Goal: Task Accomplishment & Management: Use online tool/utility

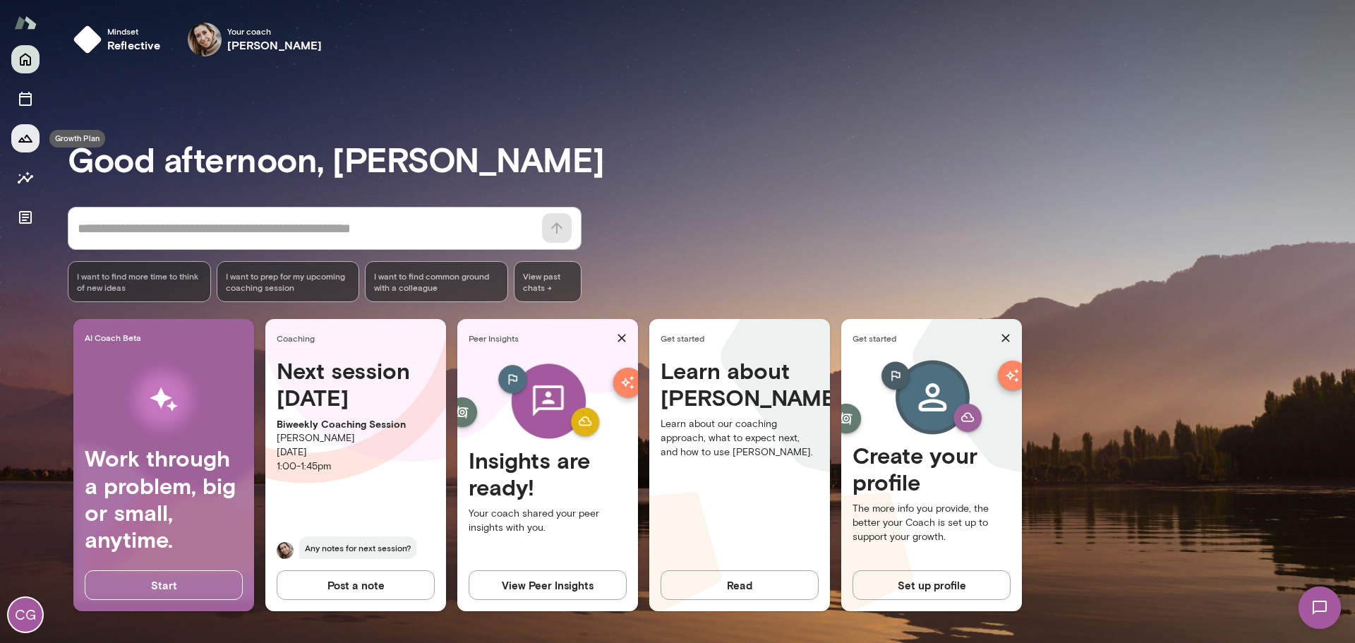
click at [24, 132] on icon "Growth Plan" at bounding box center [25, 138] width 17 height 17
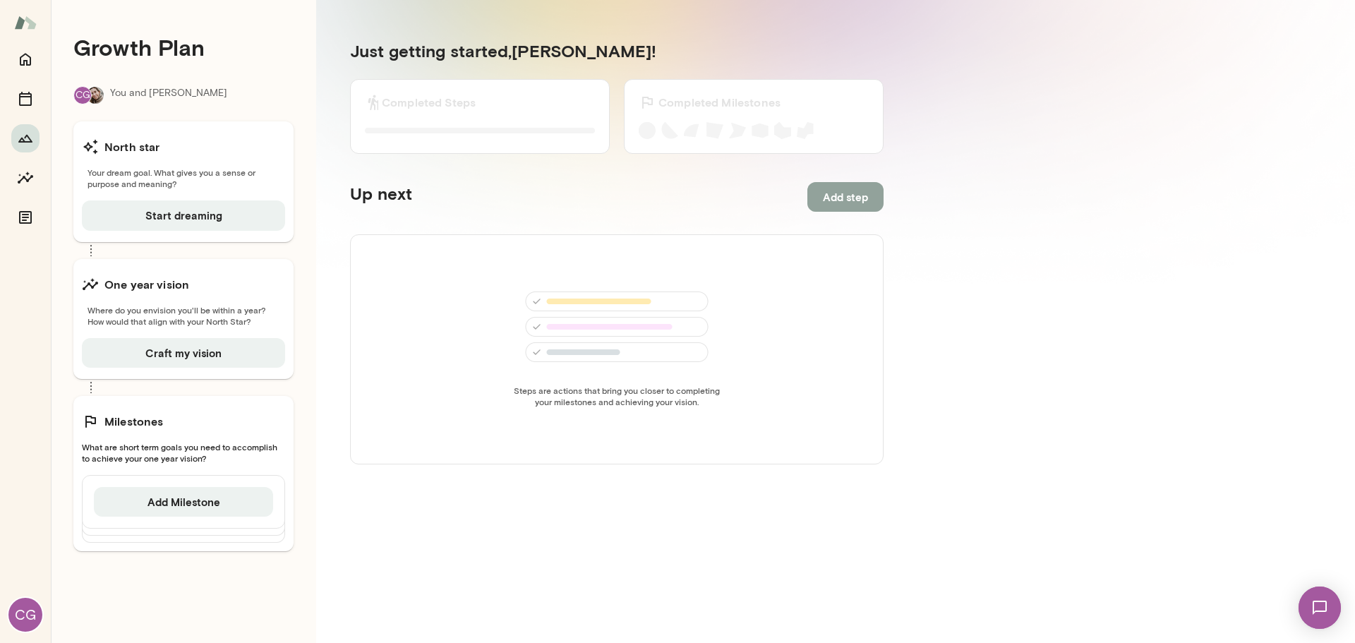
click at [843, 204] on button "Add step" at bounding box center [845, 197] width 76 height 30
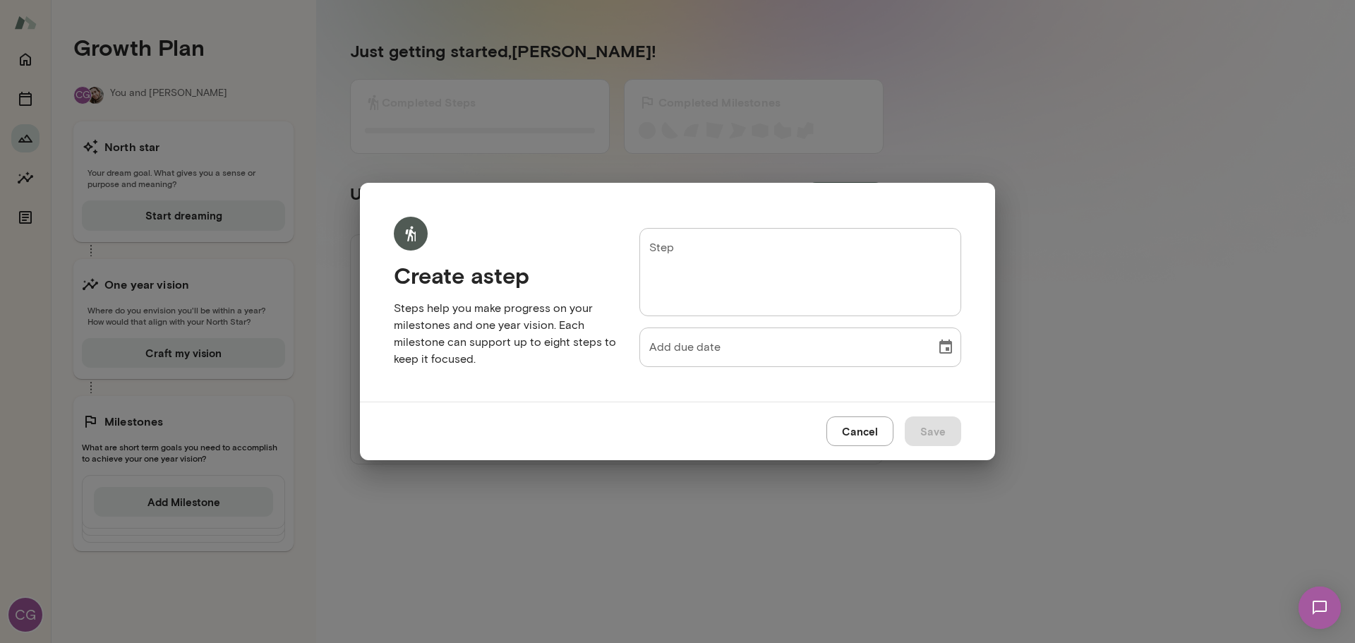
click at [710, 256] on textarea "Step" at bounding box center [800, 271] width 302 height 65
click at [741, 261] on textarea "Step" at bounding box center [800, 271] width 302 height 65
click at [867, 436] on button "Cancel" at bounding box center [859, 431] width 67 height 30
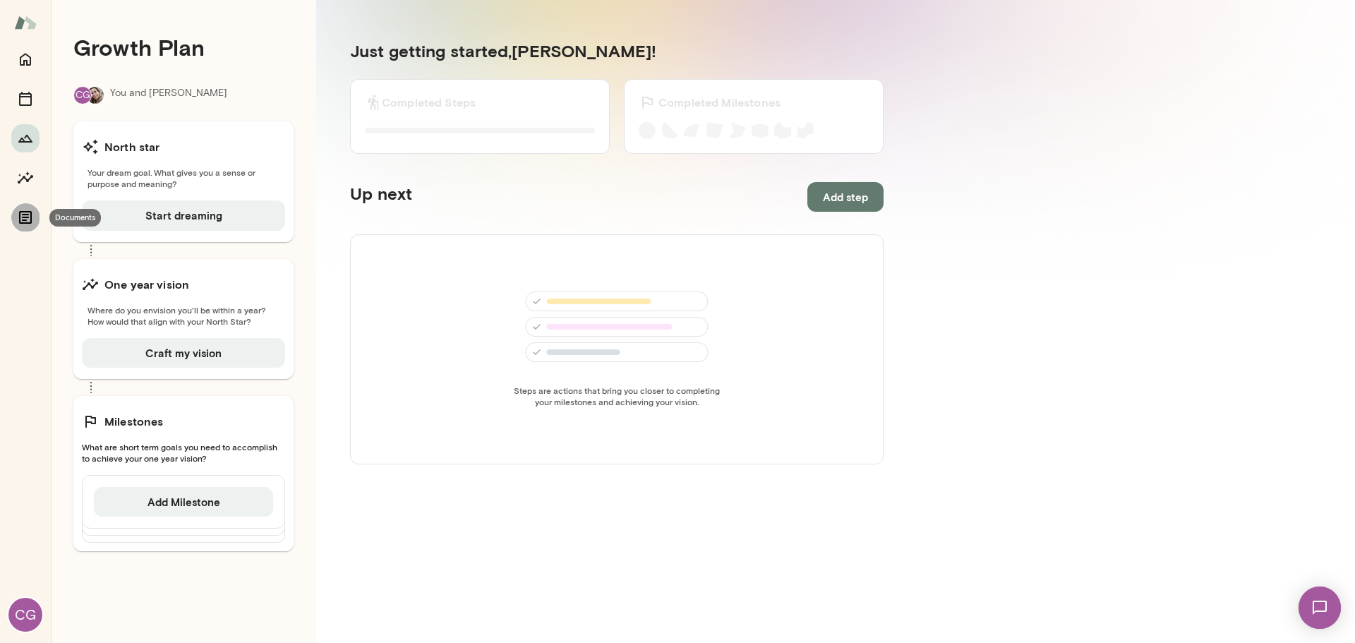
click at [18, 217] on icon "Documents" at bounding box center [25, 217] width 17 height 17
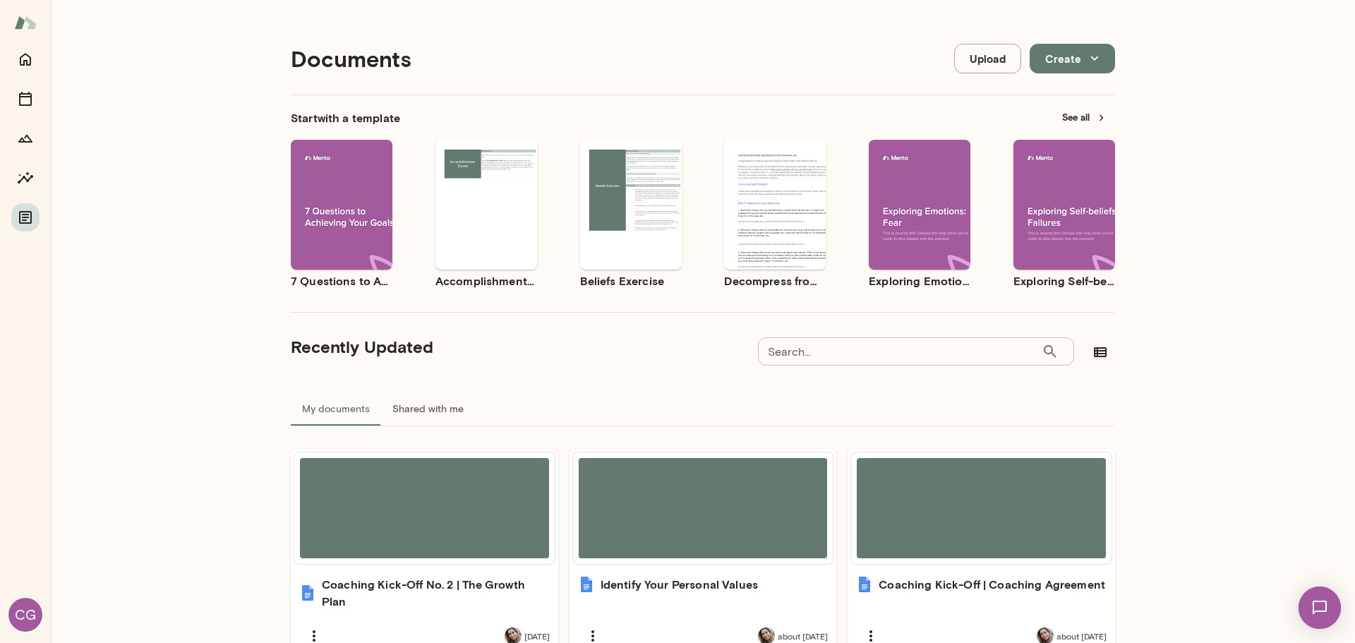
click at [1054, 61] on button "Create" at bounding box center [1072, 59] width 85 height 30
click at [1062, 86] on li "Document" at bounding box center [1081, 91] width 109 height 25
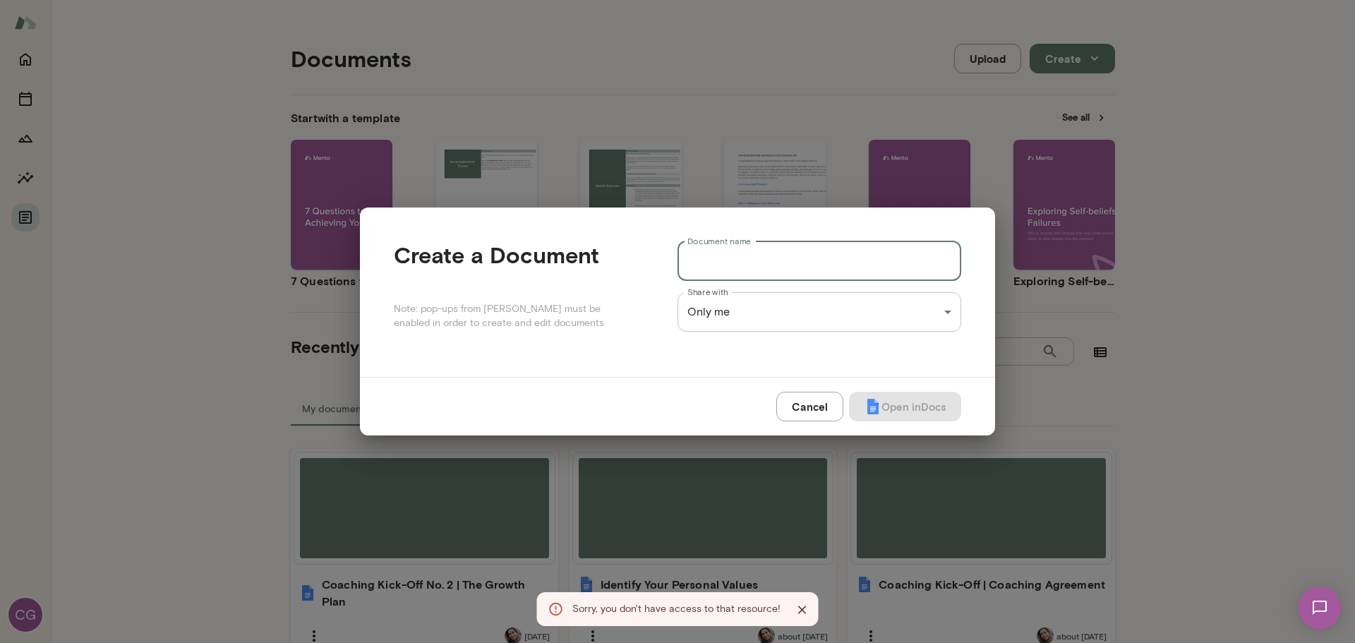
click at [766, 269] on input "Document name" at bounding box center [819, 261] width 284 height 40
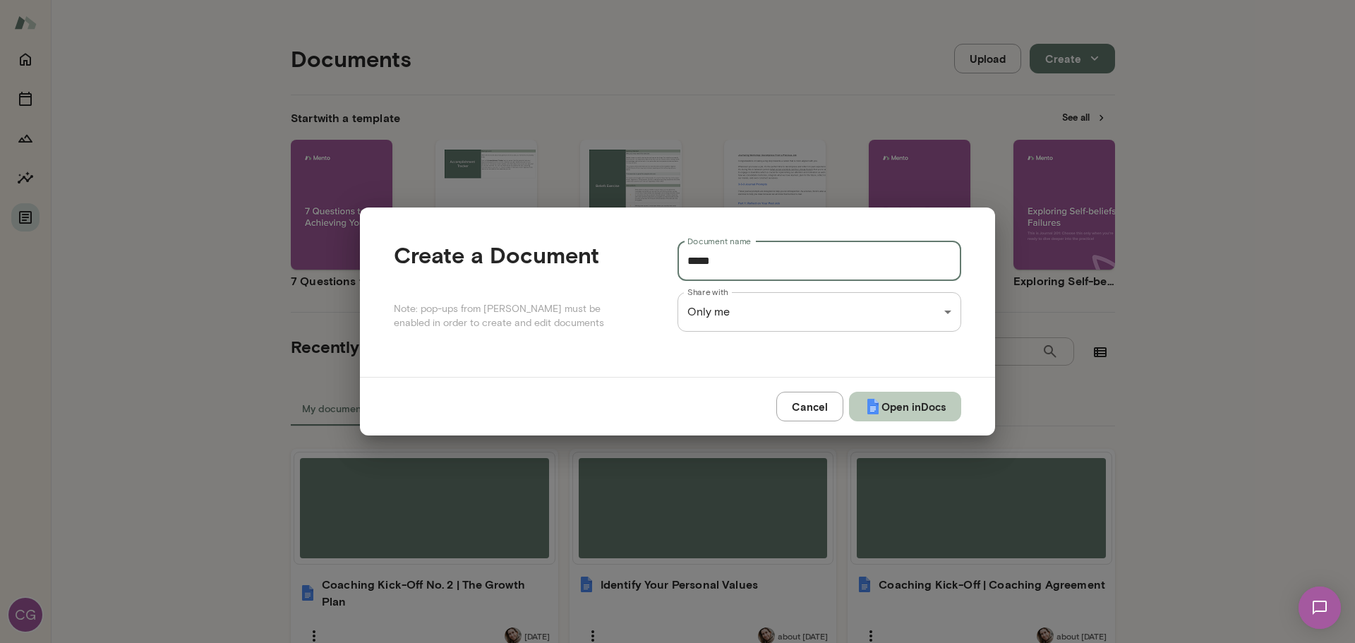
type input "*****"
click at [888, 412] on button "Open in Docs" at bounding box center [905, 407] width 112 height 30
